Goal: Book appointment/travel/reservation

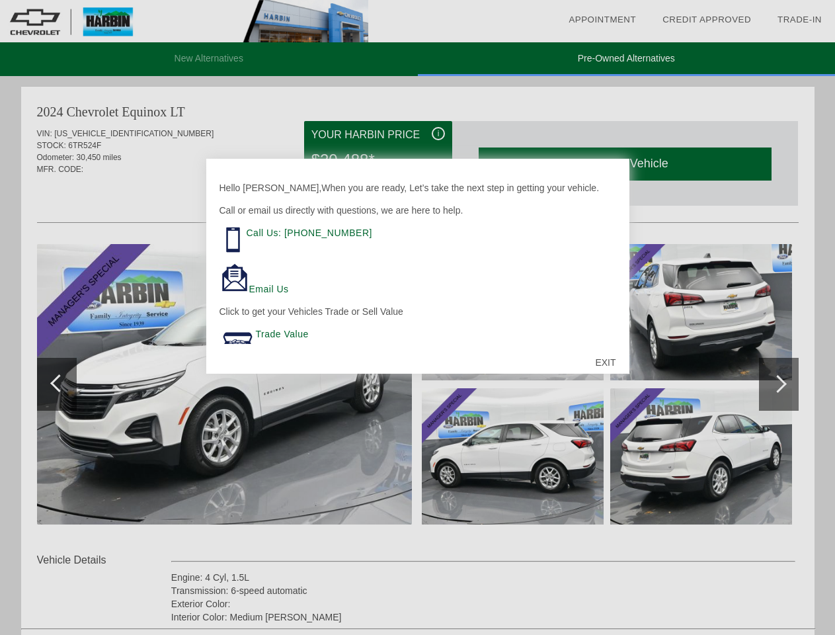
click at [602, 20] on link "Appointment" at bounding box center [602, 20] width 67 height 10
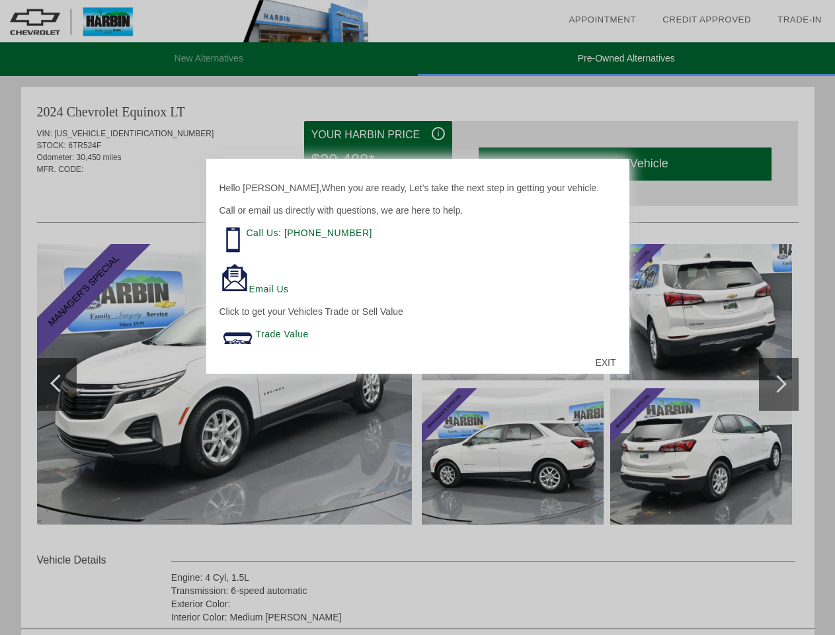
click at [605, 362] on div "EXIT" at bounding box center [605, 363] width 47 height 40
